Goal: Task Accomplishment & Management: Use online tool/utility

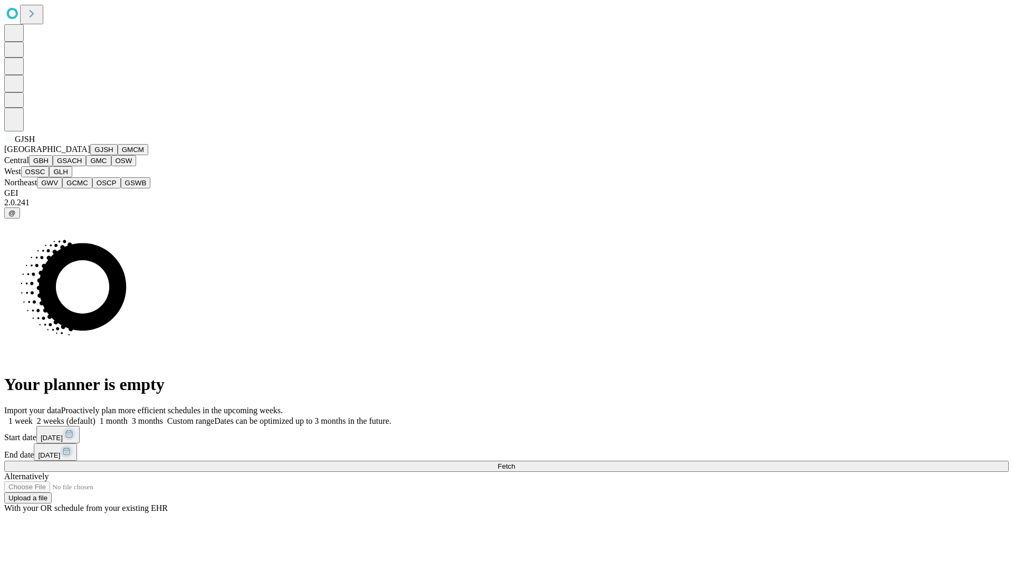
click at [90, 155] on button "GJSH" at bounding box center [103, 149] width 27 height 11
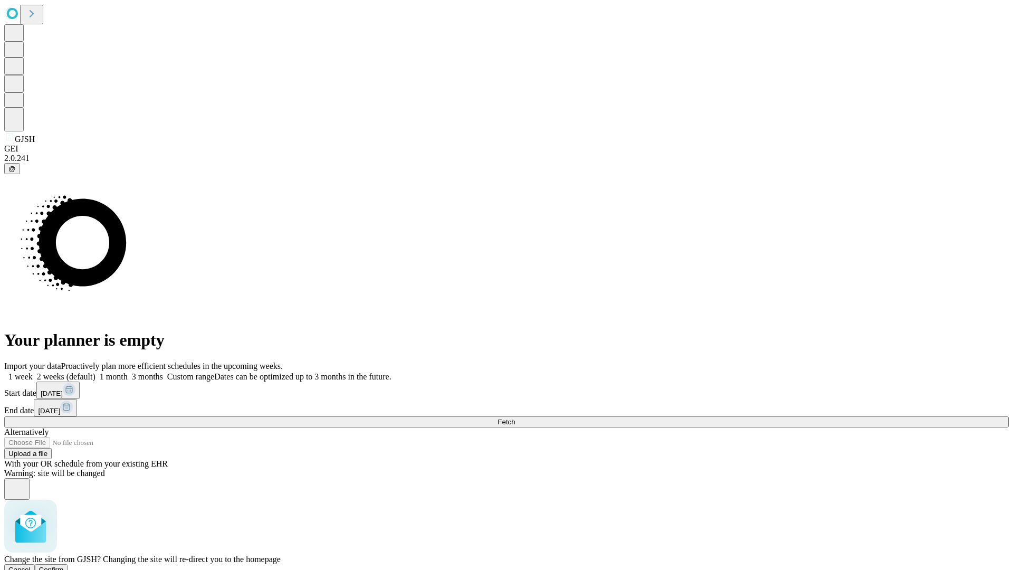
click at [64, 565] on span "Confirm" at bounding box center [51, 569] width 25 height 8
click at [95, 372] on label "2 weeks (default)" at bounding box center [64, 376] width 63 height 9
click at [515, 418] on span "Fetch" at bounding box center [505, 422] width 17 height 8
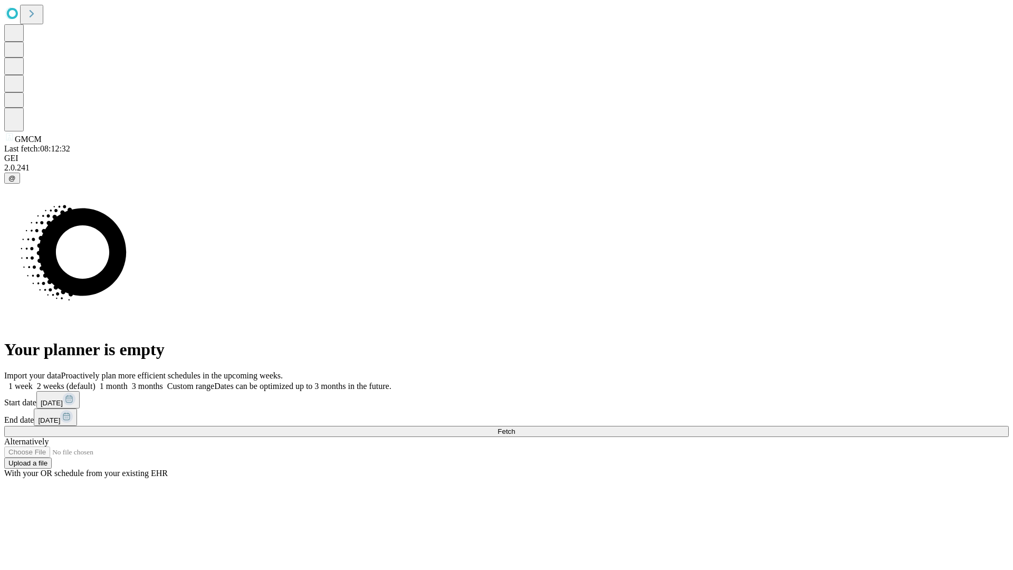
click at [515, 427] on span "Fetch" at bounding box center [505, 431] width 17 height 8
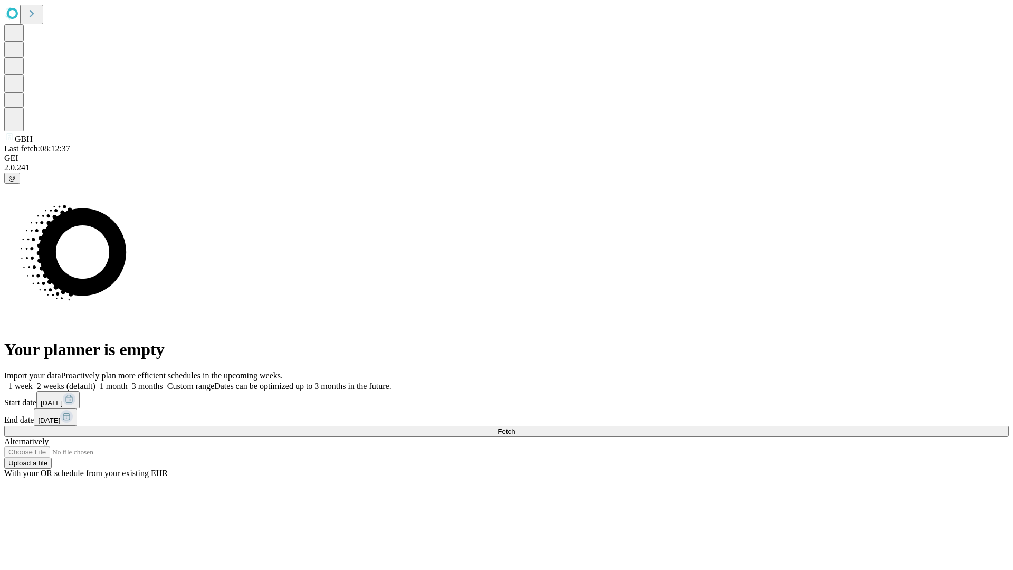
click at [95, 381] on label "2 weeks (default)" at bounding box center [64, 385] width 63 height 9
click at [515, 427] on span "Fetch" at bounding box center [505, 431] width 17 height 8
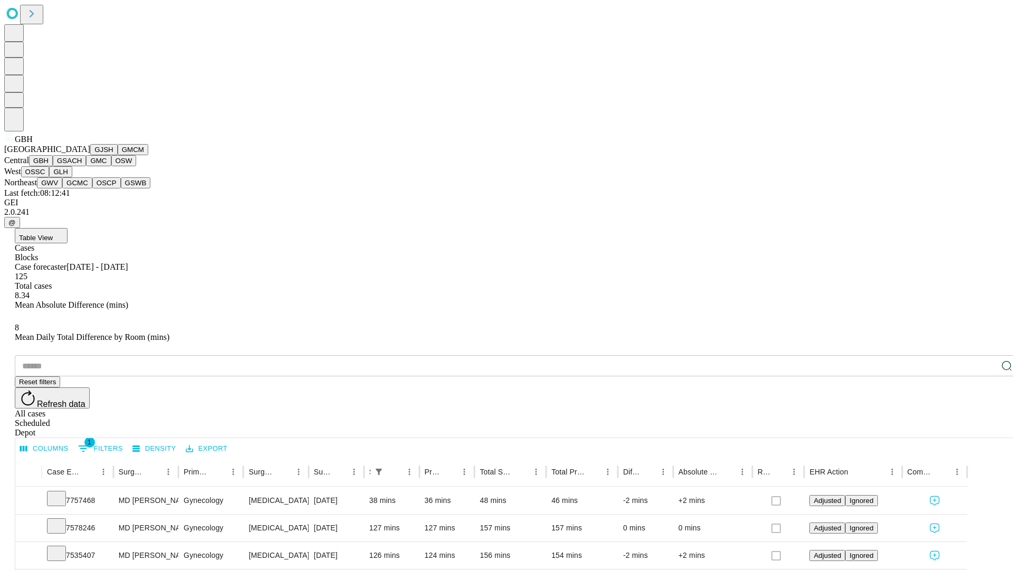
click at [82, 166] on button "GSACH" at bounding box center [69, 160] width 33 height 11
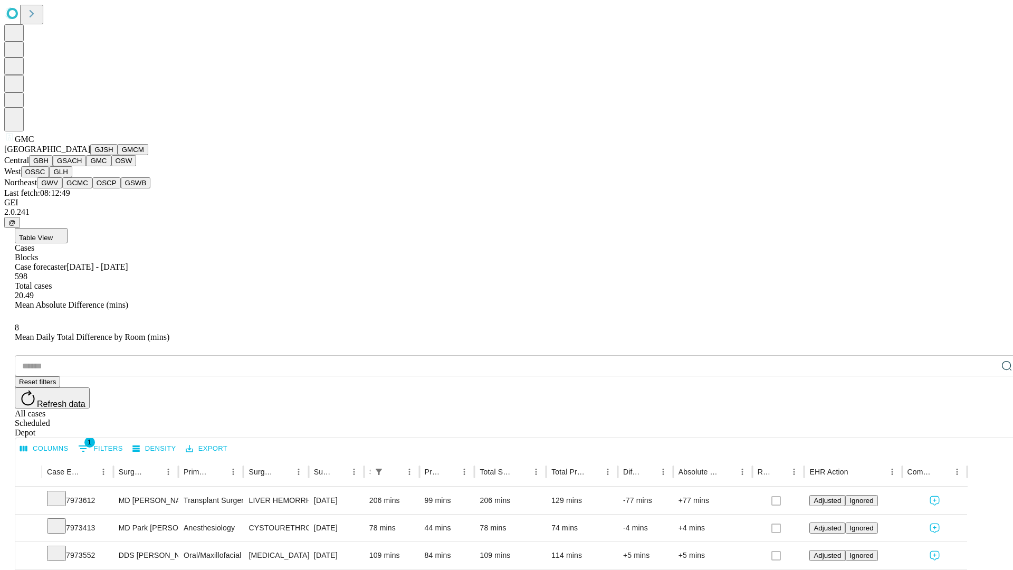
click at [111, 166] on button "OSW" at bounding box center [123, 160] width 25 height 11
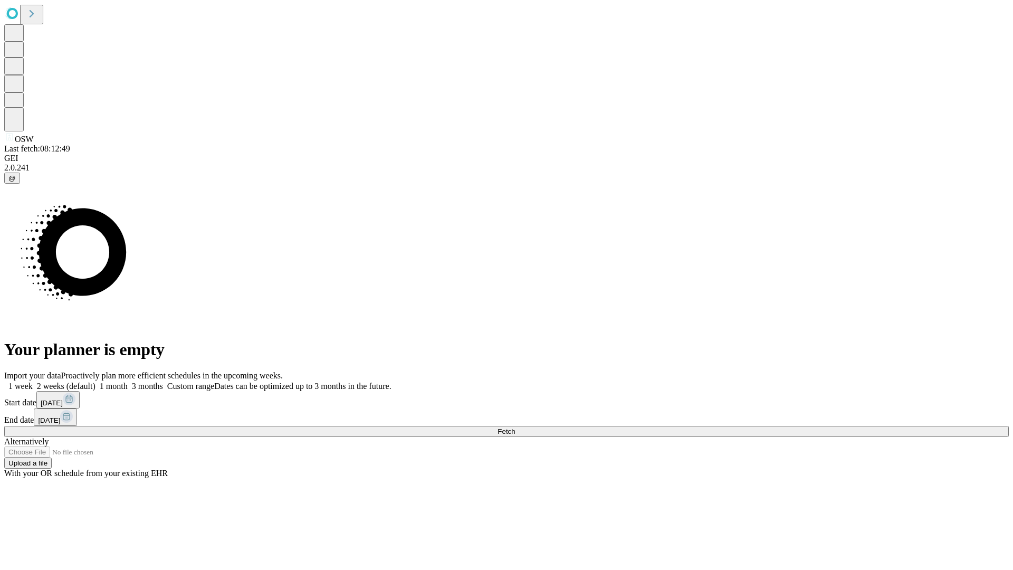
click at [95, 381] on label "2 weeks (default)" at bounding box center [64, 385] width 63 height 9
click at [515, 427] on span "Fetch" at bounding box center [505, 431] width 17 height 8
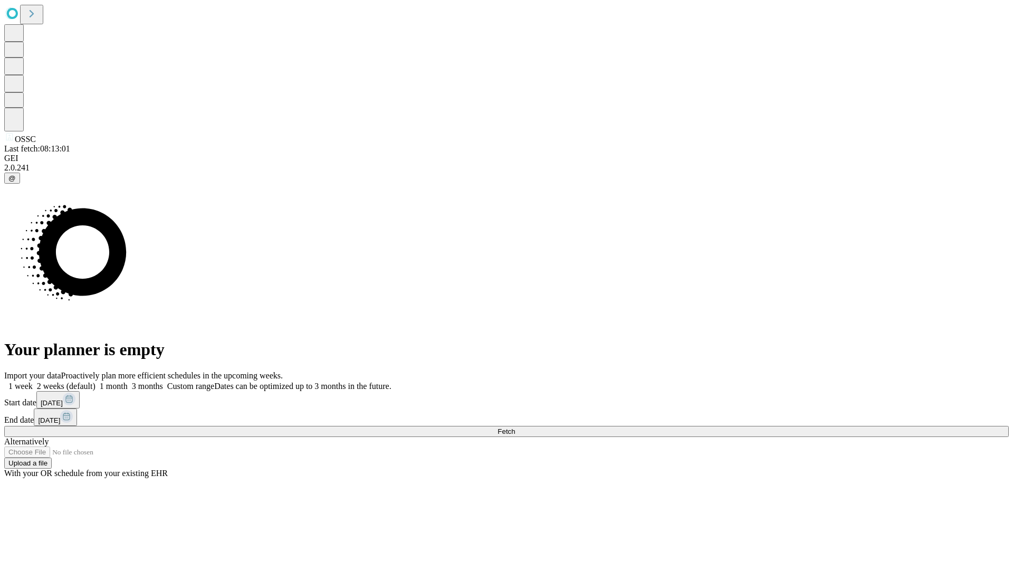
click at [95, 381] on label "2 weeks (default)" at bounding box center [64, 385] width 63 height 9
click at [515, 427] on span "Fetch" at bounding box center [505, 431] width 17 height 8
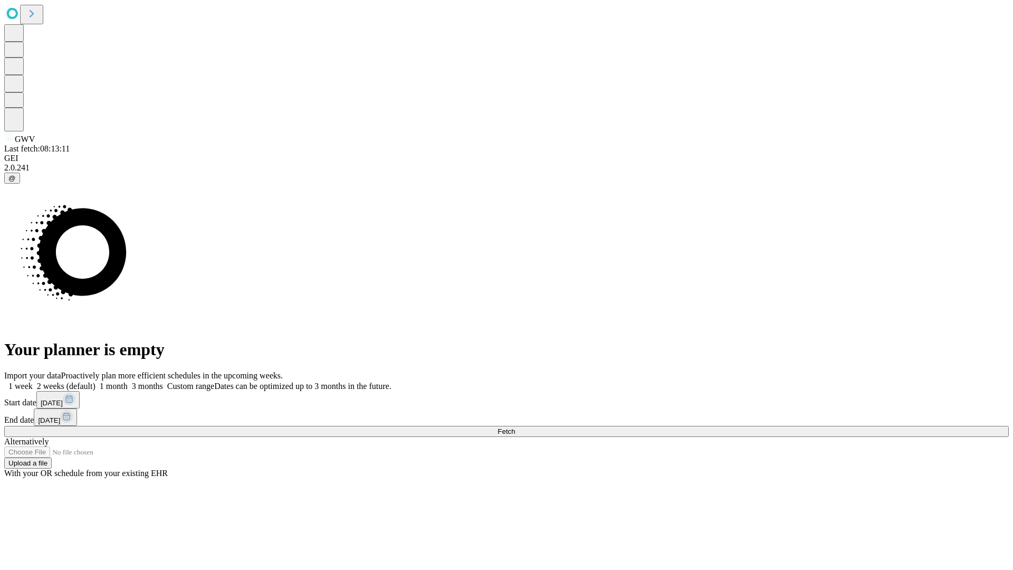
click at [95, 381] on label "2 weeks (default)" at bounding box center [64, 385] width 63 height 9
click at [515, 427] on span "Fetch" at bounding box center [505, 431] width 17 height 8
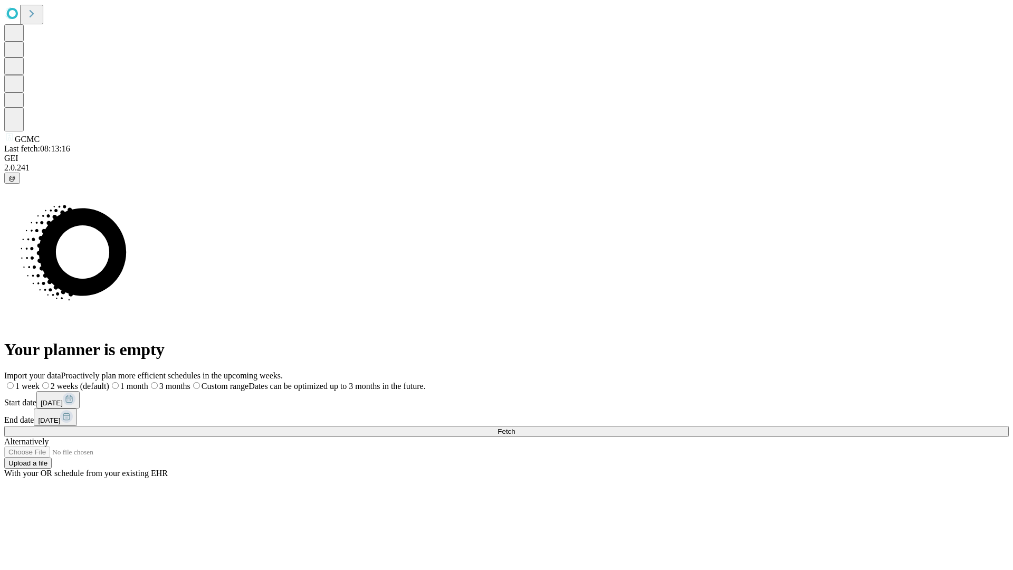
click at [515, 427] on span "Fetch" at bounding box center [505, 431] width 17 height 8
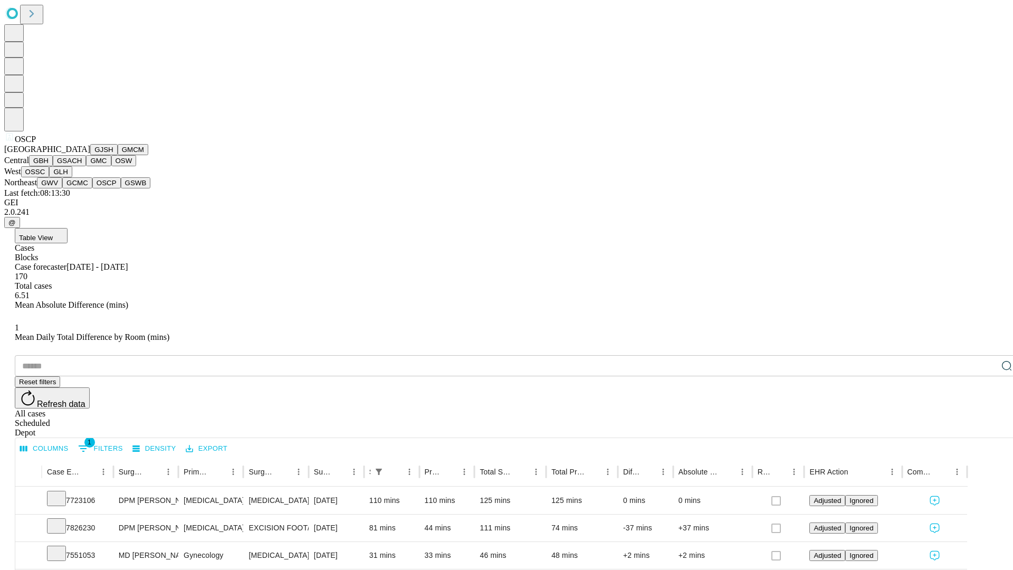
click at [121, 188] on button "GSWB" at bounding box center [136, 182] width 30 height 11
